Goal: Navigation & Orientation: Find specific page/section

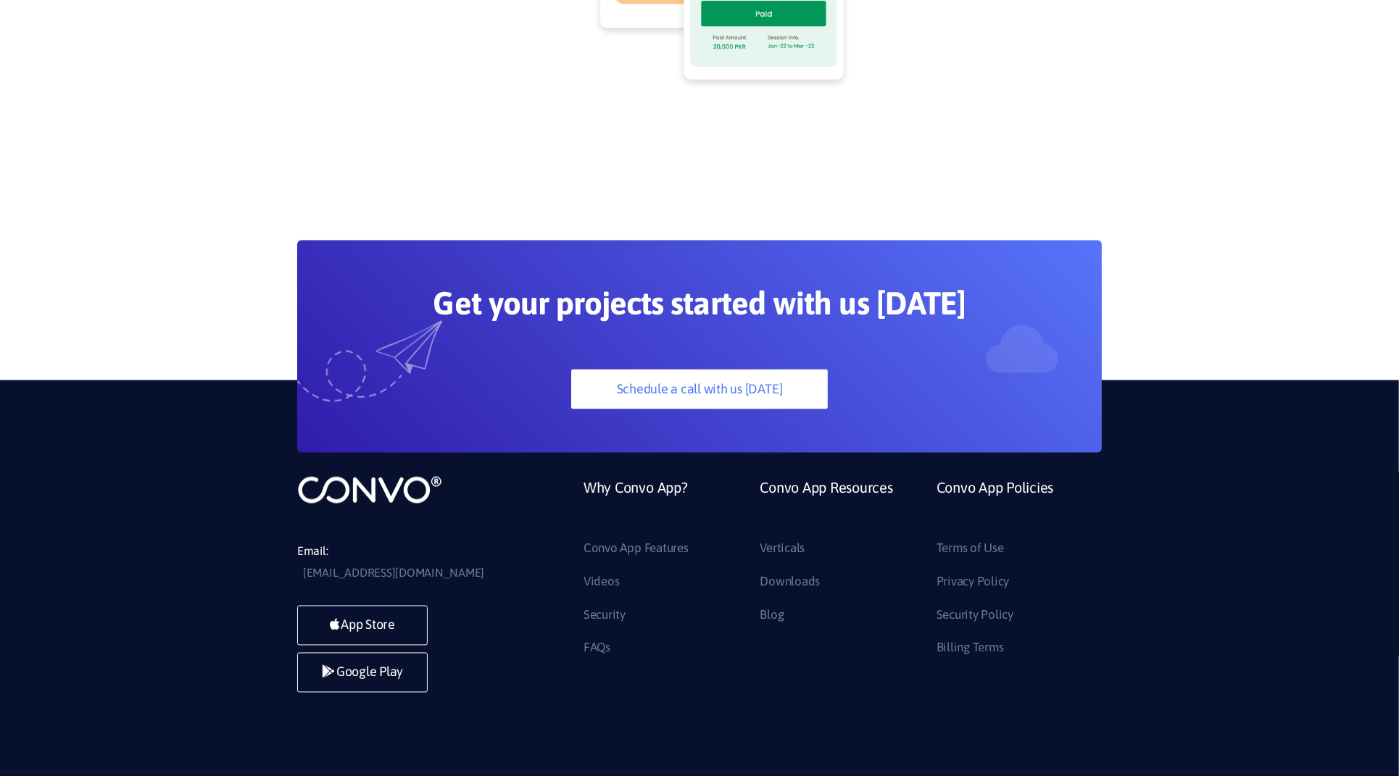
scroll to position [3958, 0]
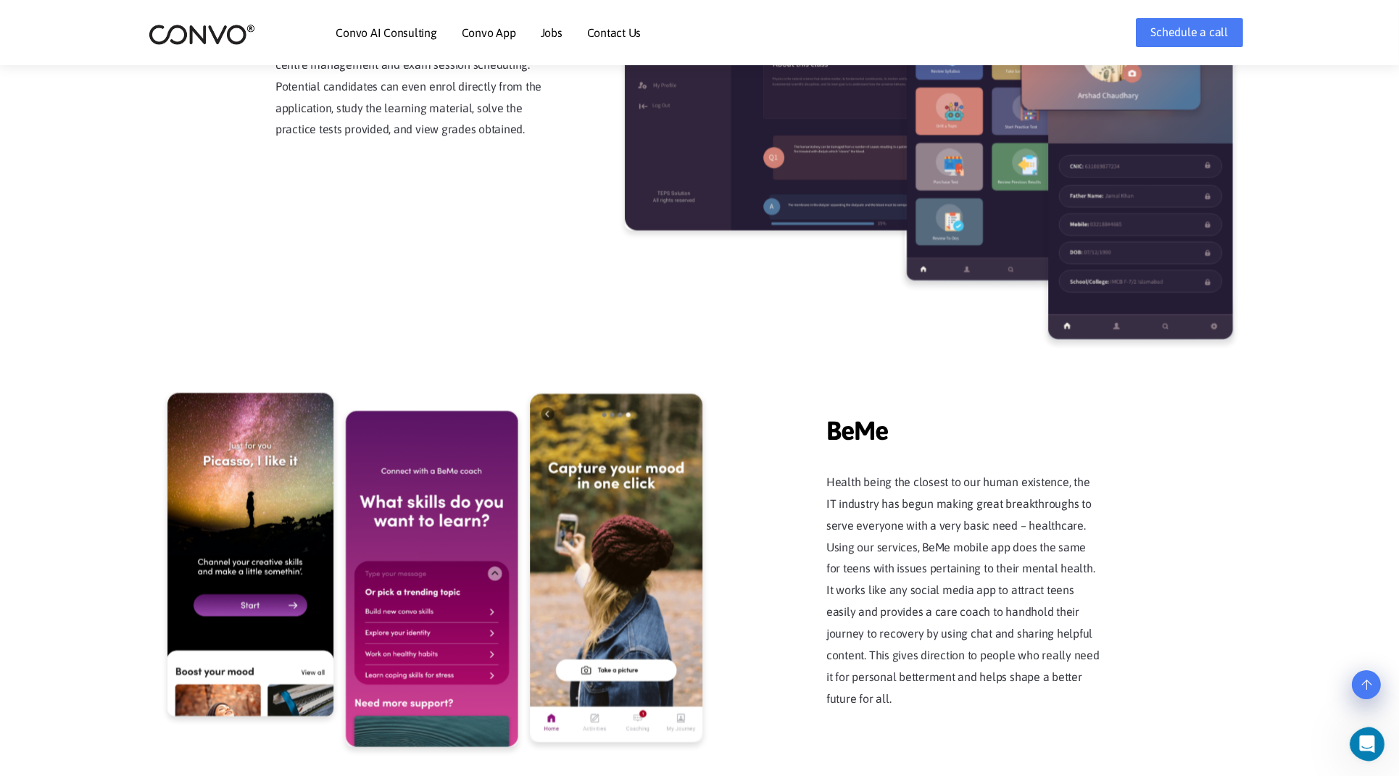
scroll to position [2669, 0]
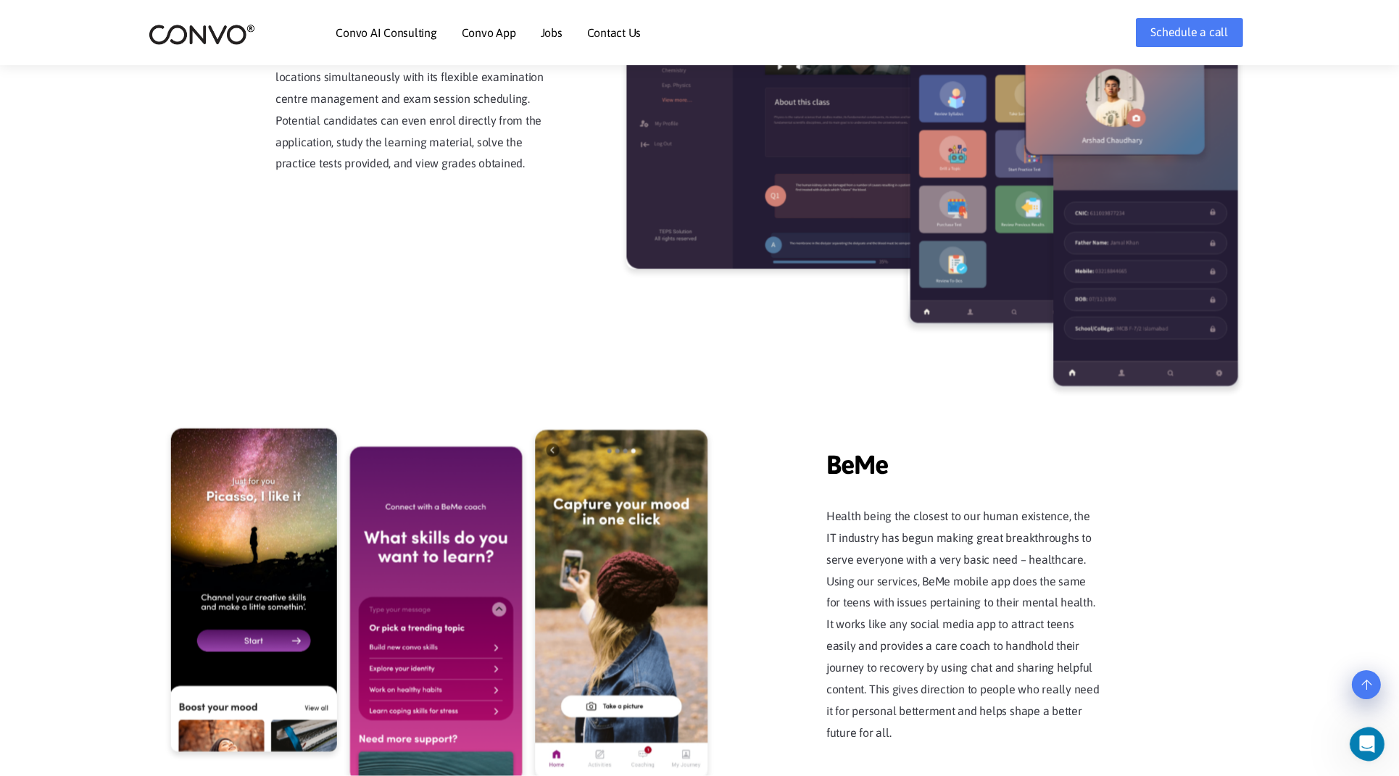
click at [556, 29] on link "Jobs" at bounding box center [552, 33] width 22 height 12
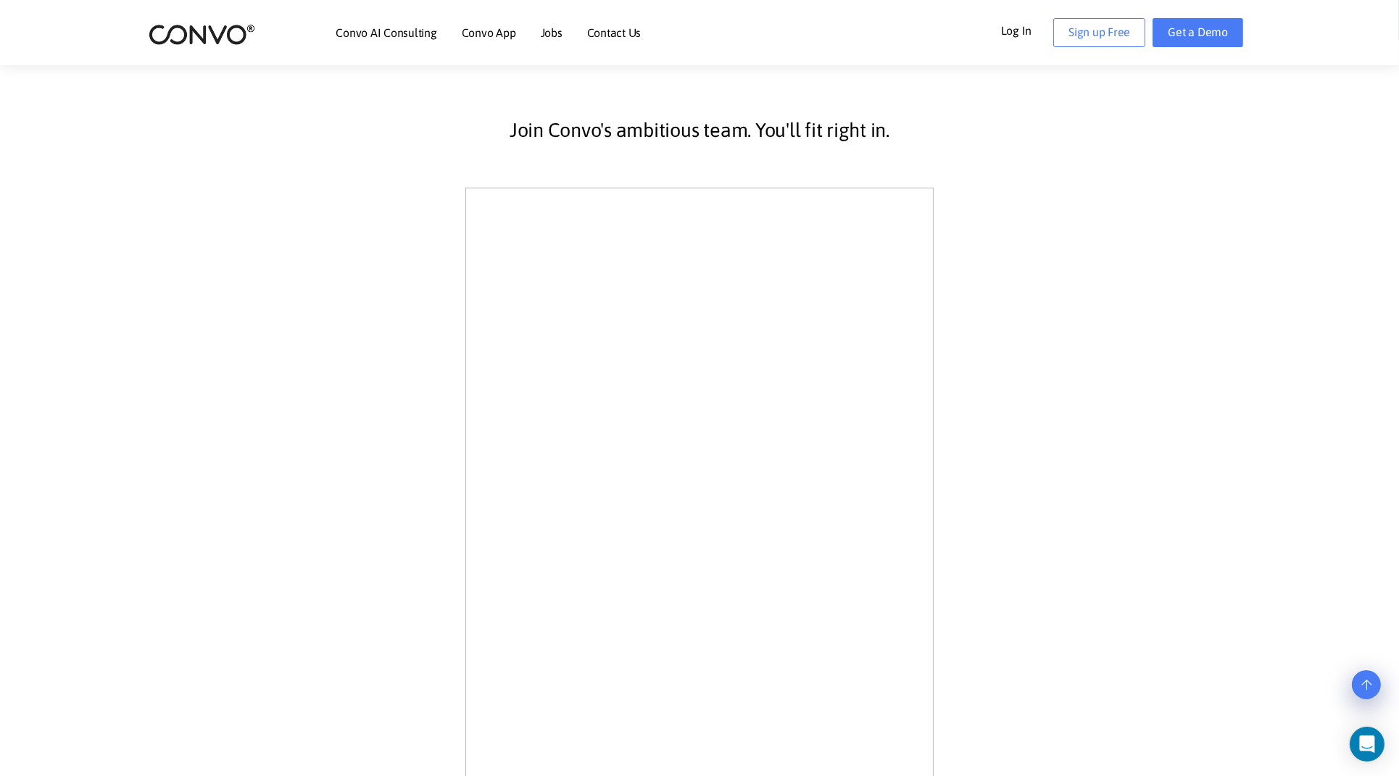
scroll to position [322, 0]
